Goal: Transaction & Acquisition: Obtain resource

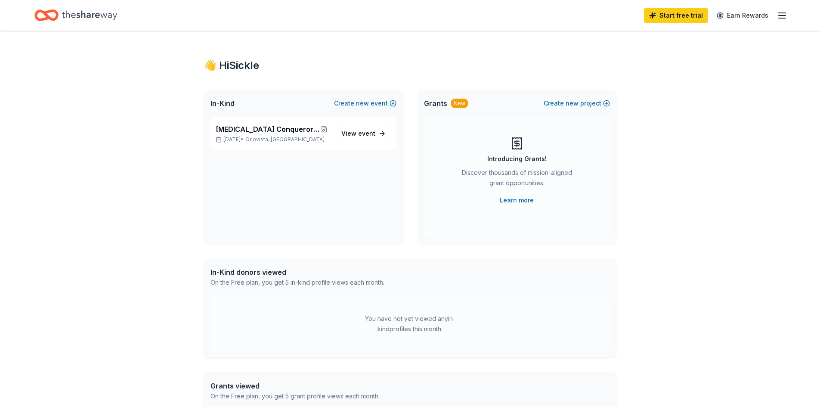
click at [88, 13] on icon "Home" at bounding box center [89, 15] width 55 height 18
click at [68, 9] on icon "Home" at bounding box center [89, 15] width 55 height 18
click at [780, 18] on line "button" at bounding box center [781, 18] width 7 height 0
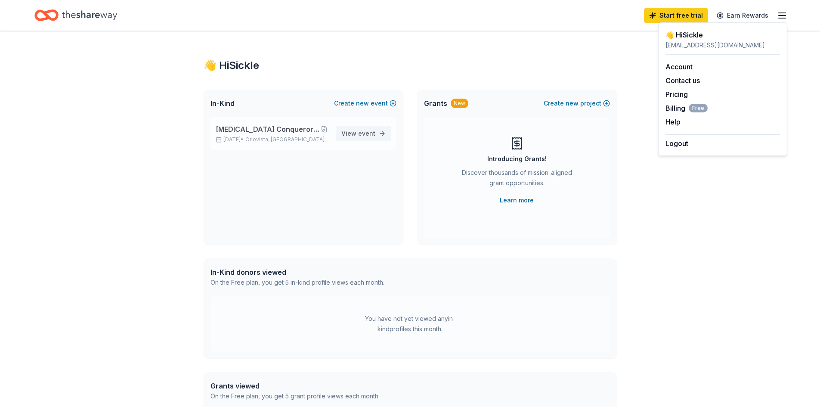
click at [368, 133] on span "event" at bounding box center [366, 133] width 17 height 7
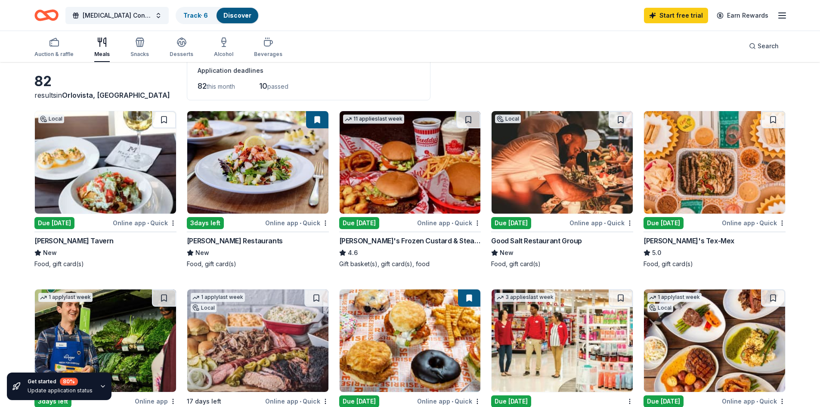
scroll to position [43, 0]
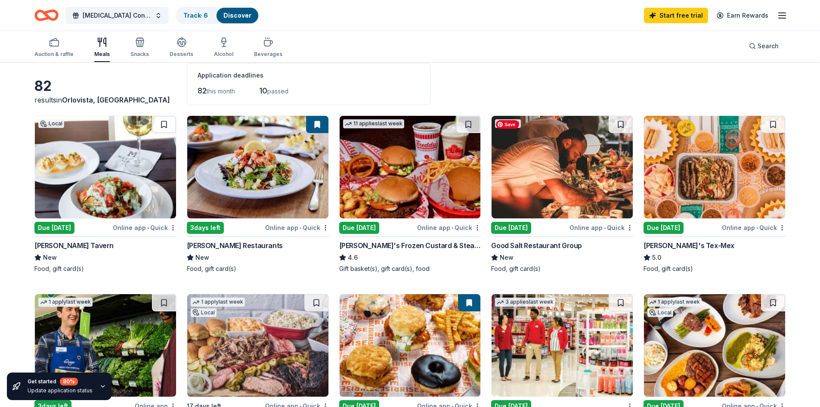
drag, startPoint x: 184, startPoint y: 222, endPoint x: 552, endPoint y: 114, distance: 383.9
drag, startPoint x: 552, startPoint y: 114, endPoint x: 525, endPoint y: 80, distance: 43.4
click at [528, 76] on div "82 results in [GEOGRAPHIC_DATA], [GEOGRAPHIC_DATA] Application deadlines 82 thi…" at bounding box center [409, 84] width 751 height 42
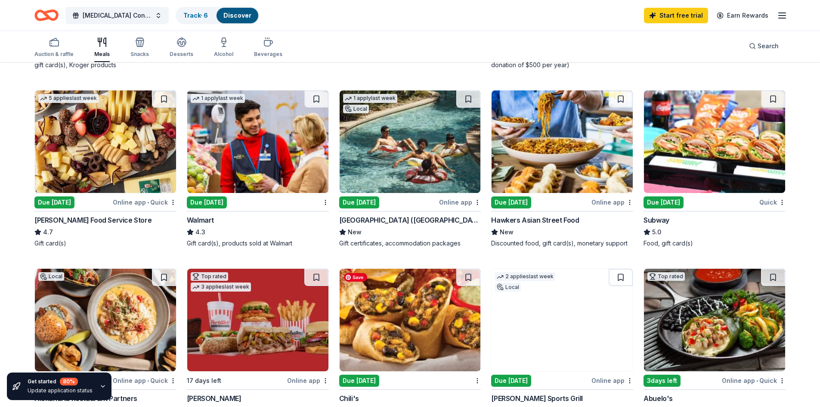
scroll to position [438, 0]
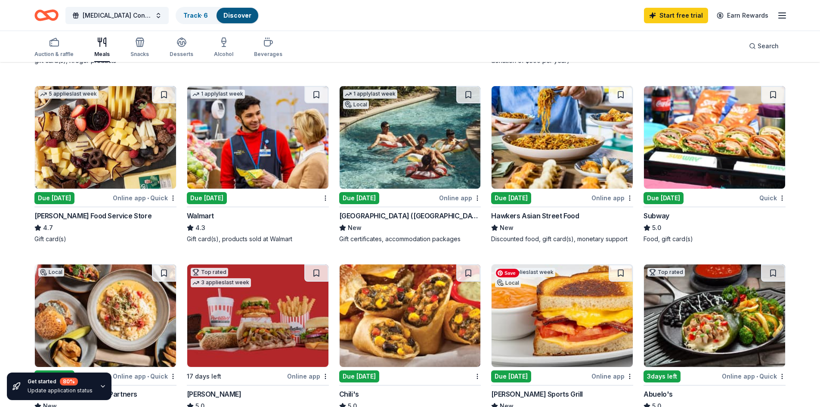
drag, startPoint x: 503, startPoint y: 295, endPoint x: 506, endPoint y: 299, distance: 5.3
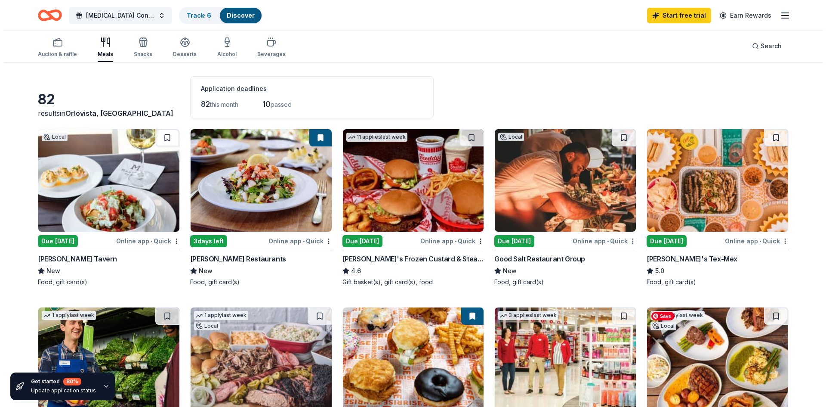
scroll to position [0, 0]
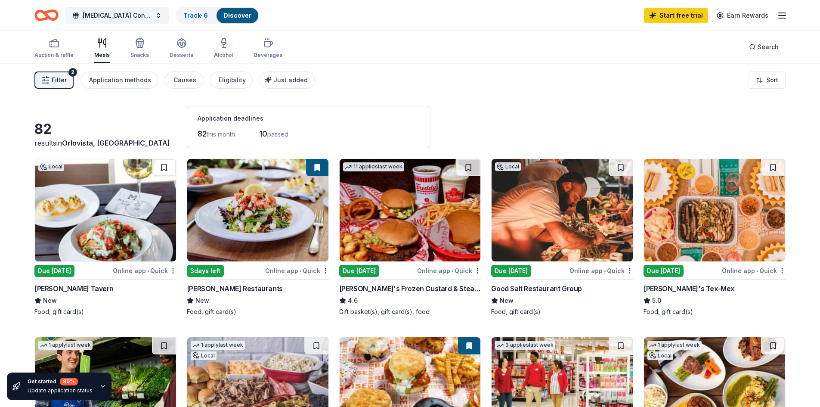
click at [64, 86] on button "Filter 2" at bounding box center [53, 79] width 39 height 17
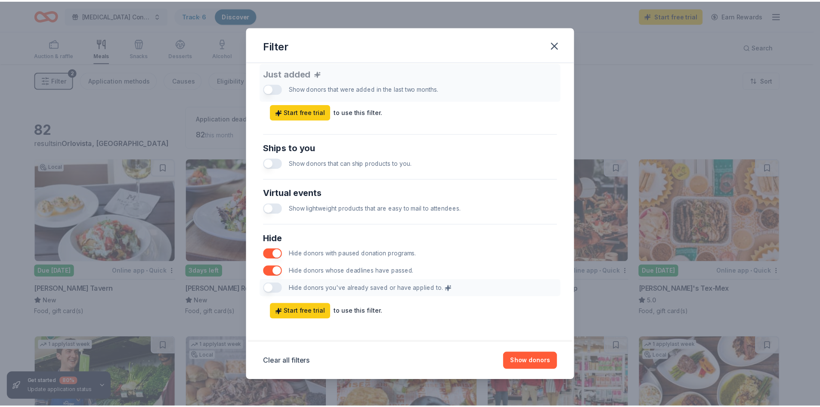
scroll to position [345, 0]
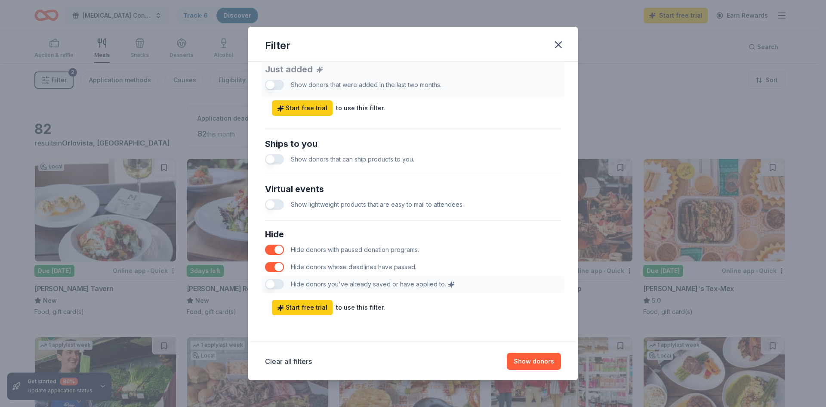
click at [545, 43] on div "Filter" at bounding box center [413, 44] width 330 height 35
click at [548, 39] on div "Filter" at bounding box center [413, 44] width 330 height 35
click at [551, 43] on button "button" at bounding box center [558, 44] width 19 height 19
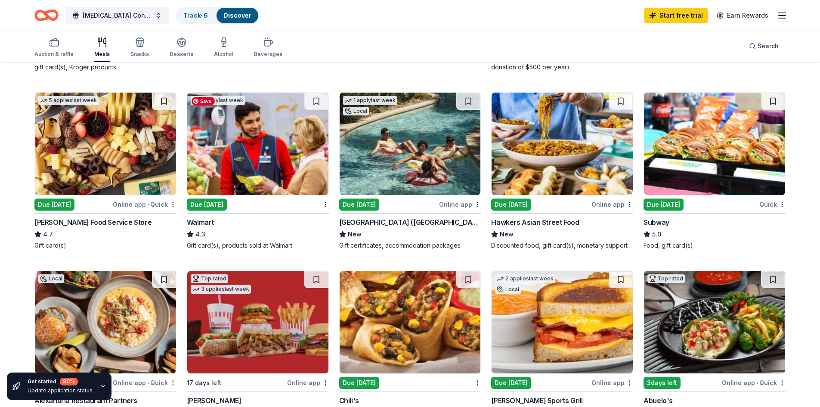
scroll to position [430, 0]
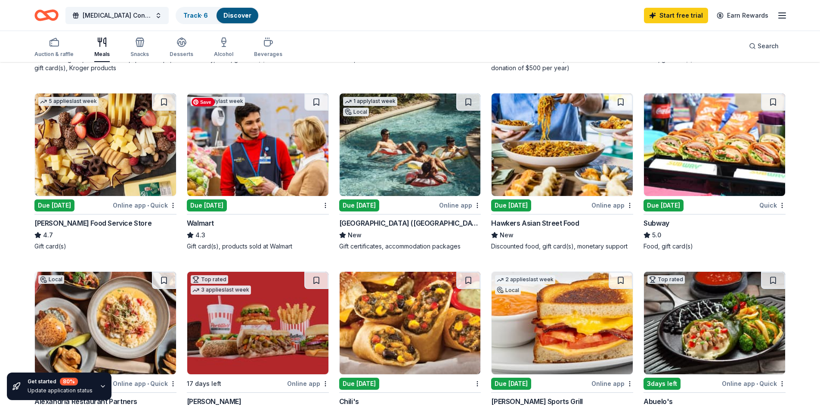
click at [235, 163] on img at bounding box center [257, 144] width 141 height 102
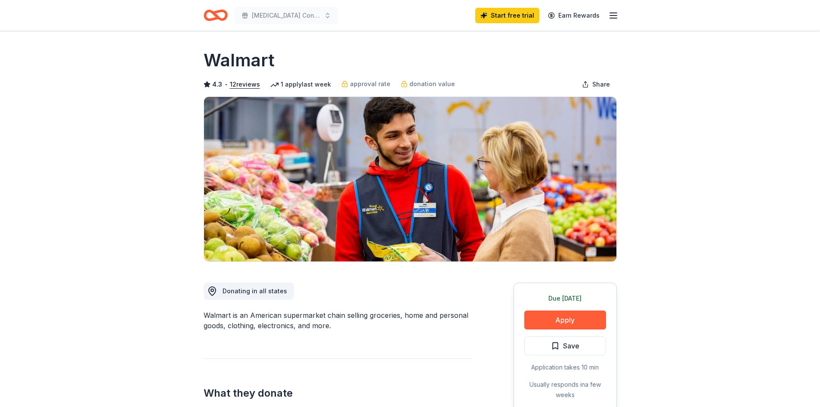
click at [207, 21] on icon "Home" at bounding box center [216, 15] width 24 height 20
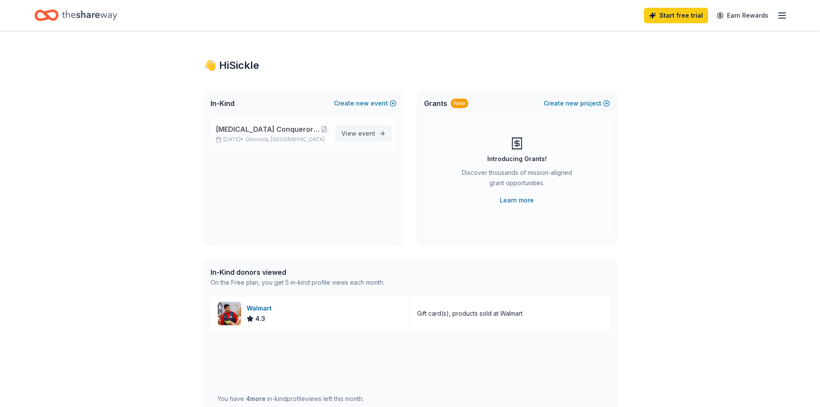
click at [366, 128] on span "View event" at bounding box center [358, 133] width 34 height 10
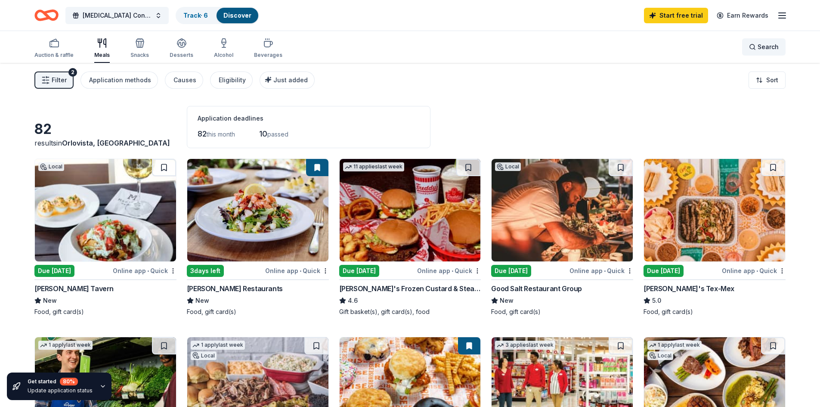
click at [758, 51] on span "Search" at bounding box center [767, 47] width 21 height 10
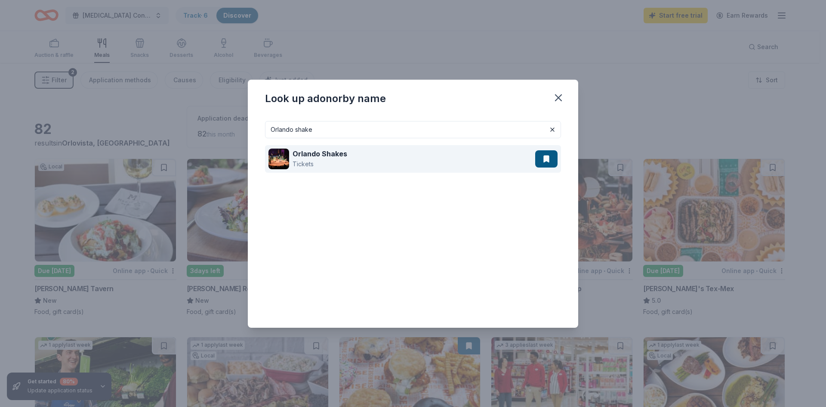
type input "Orlando shake"
click at [368, 155] on div "Orlando Shakes Tickets" at bounding box center [401, 159] width 267 height 28
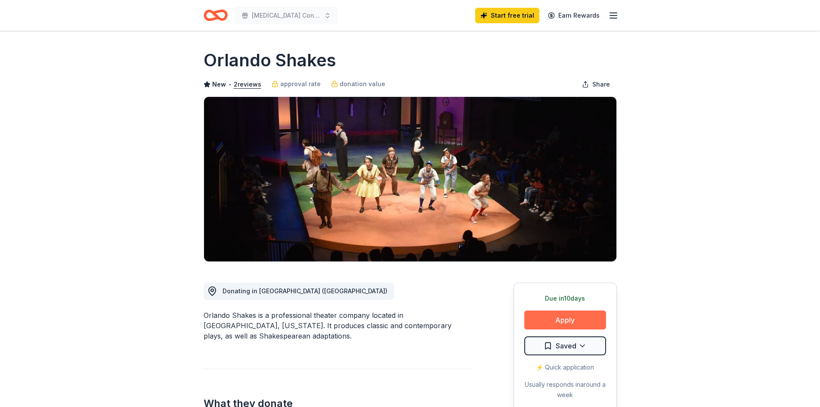
click at [544, 313] on button "Apply" at bounding box center [565, 319] width 82 height 19
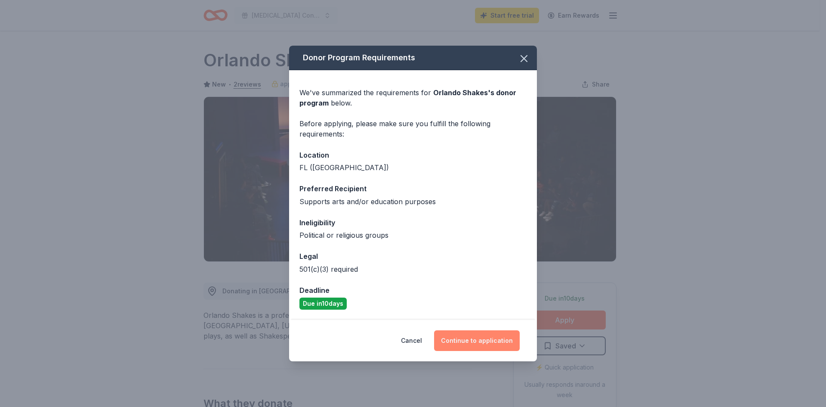
click at [490, 344] on button "Continue to application" at bounding box center [477, 340] width 86 height 21
